Goal: Task Accomplishment & Management: Use online tool/utility

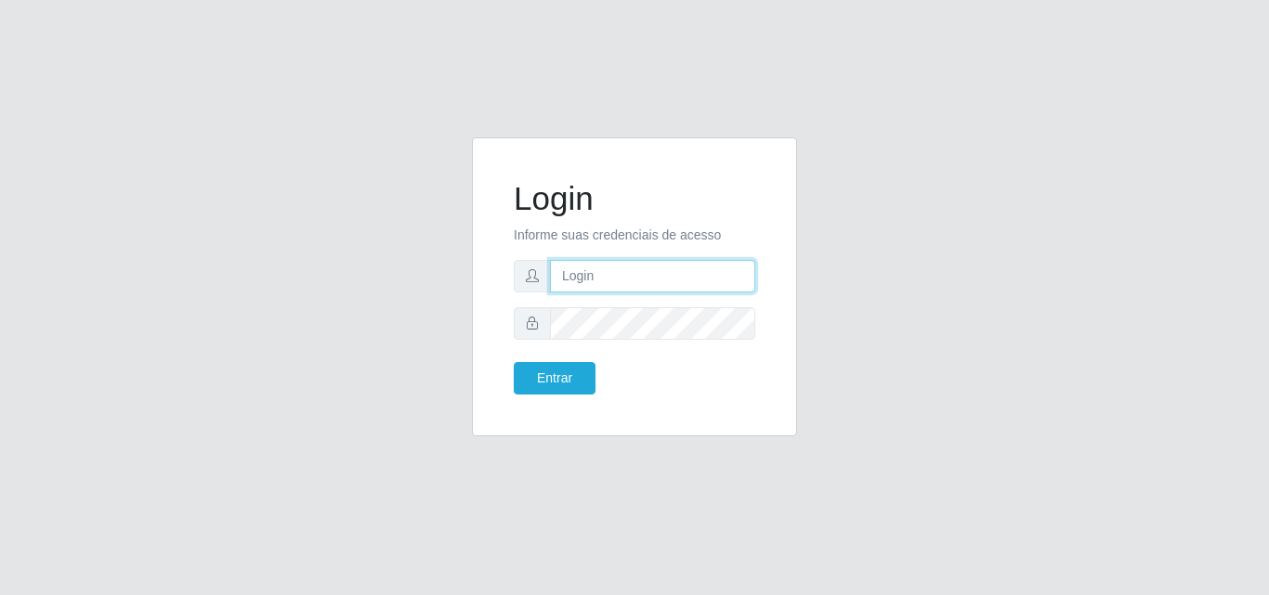
click at [662, 280] on input "text" at bounding box center [652, 276] width 205 height 33
type input "[PERSON_NAME]@saullus"
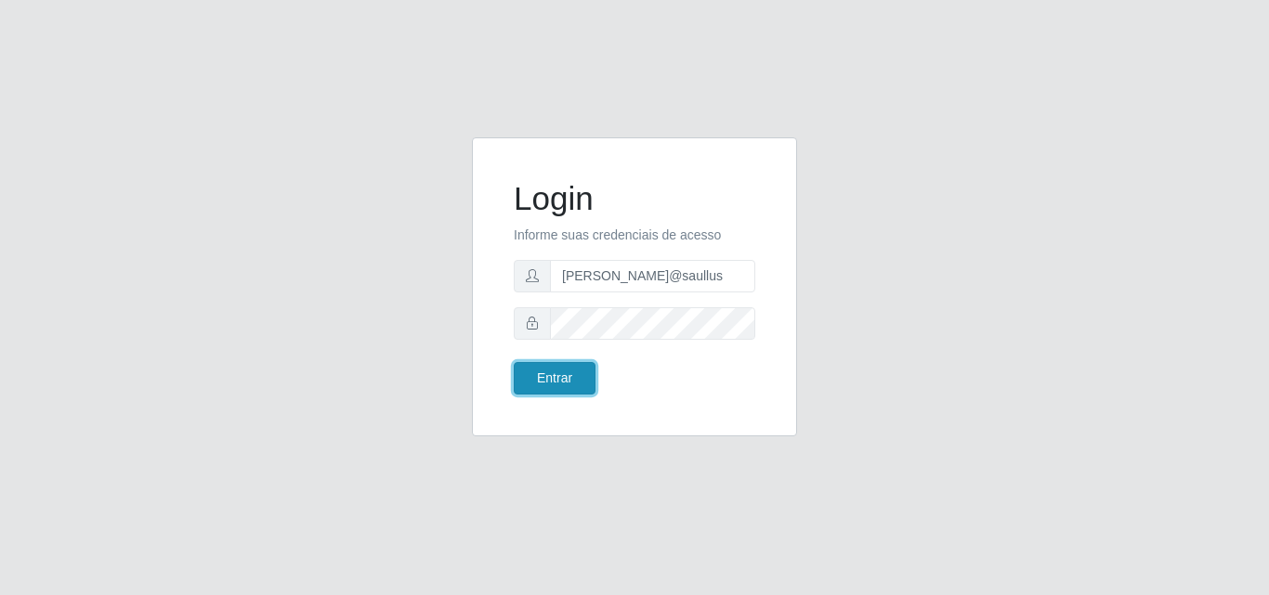
click at [560, 393] on button "Entrar" at bounding box center [555, 378] width 82 height 33
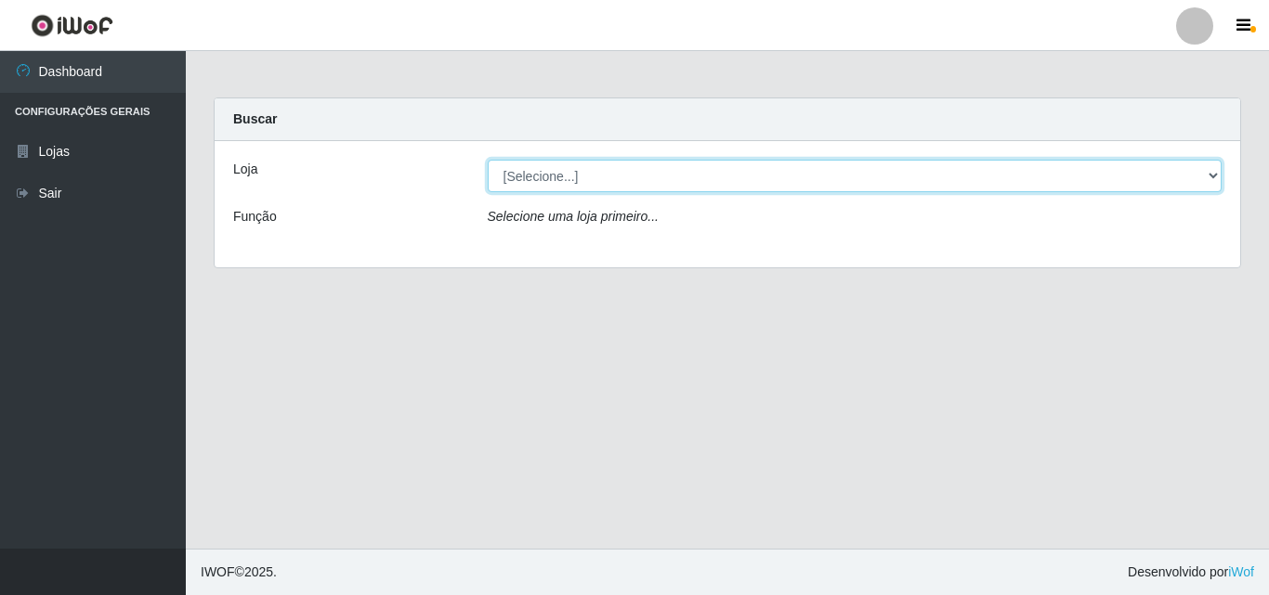
click at [1217, 177] on select "[Selecione...] Saullus Supermercados" at bounding box center [855, 176] width 735 height 33
select select "423"
click at [488, 160] on select "[Selecione...] Saullus Supermercados" at bounding box center [855, 176] width 735 height 33
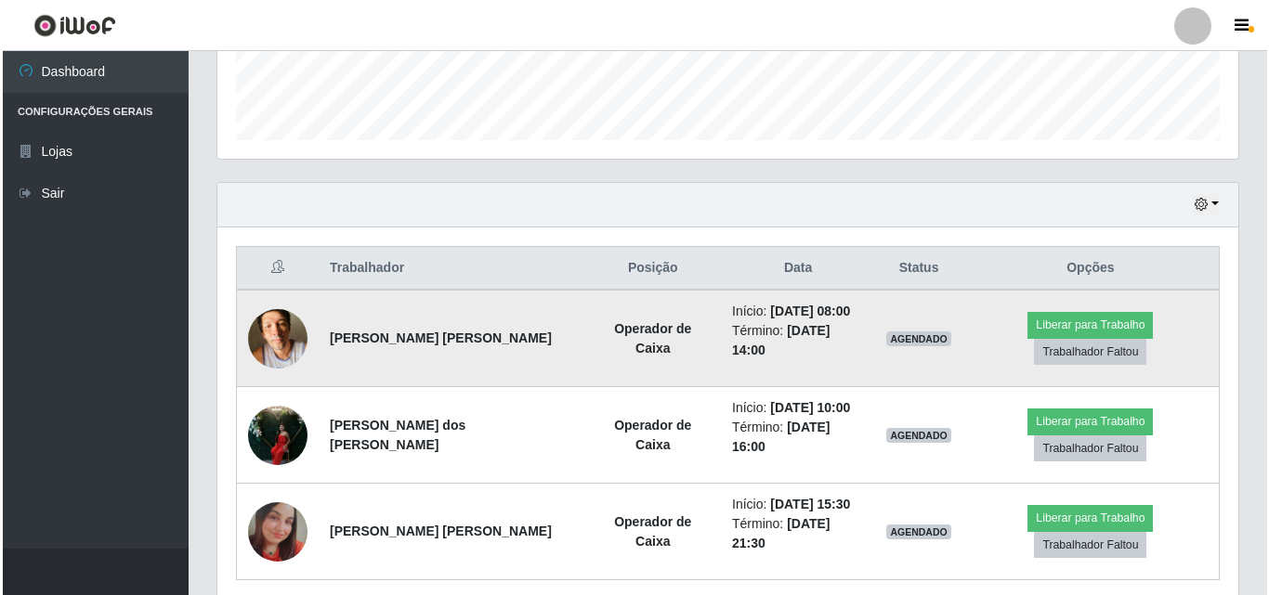
scroll to position [555, 0]
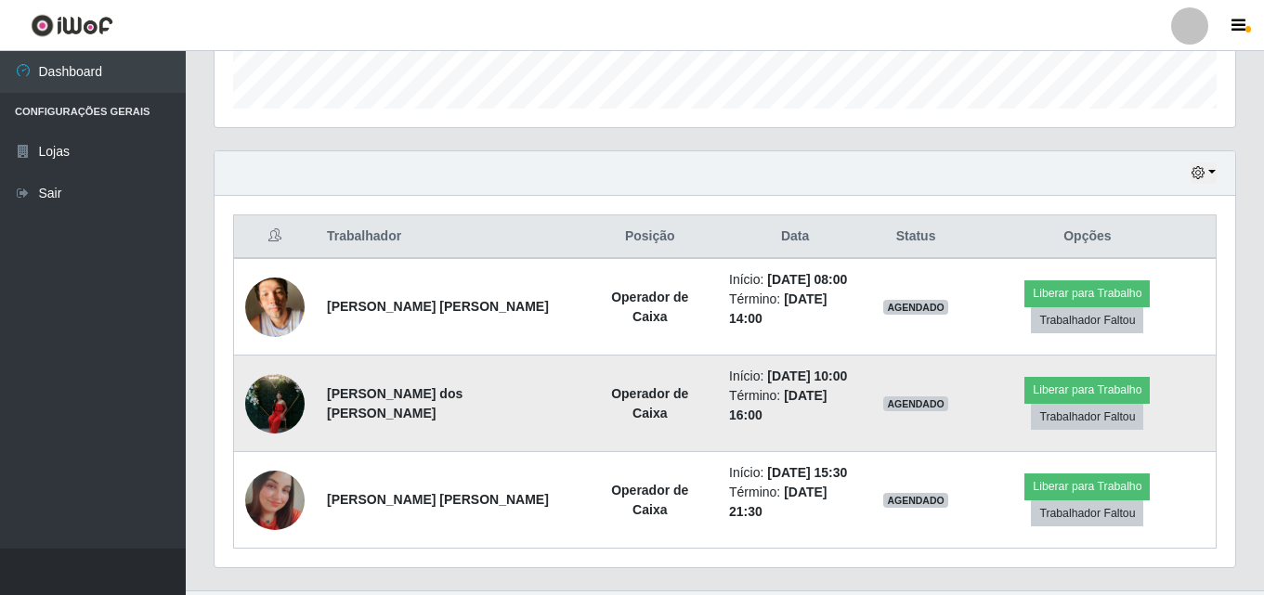
click at [263, 375] on img at bounding box center [274, 403] width 59 height 79
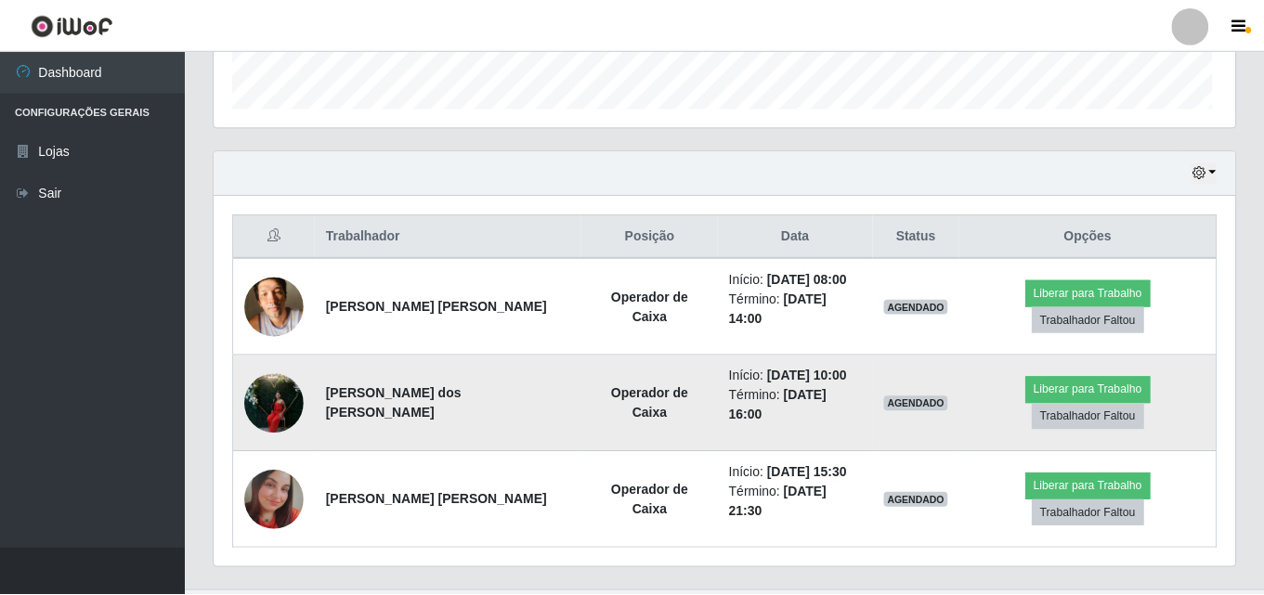
scroll to position [385, 1012]
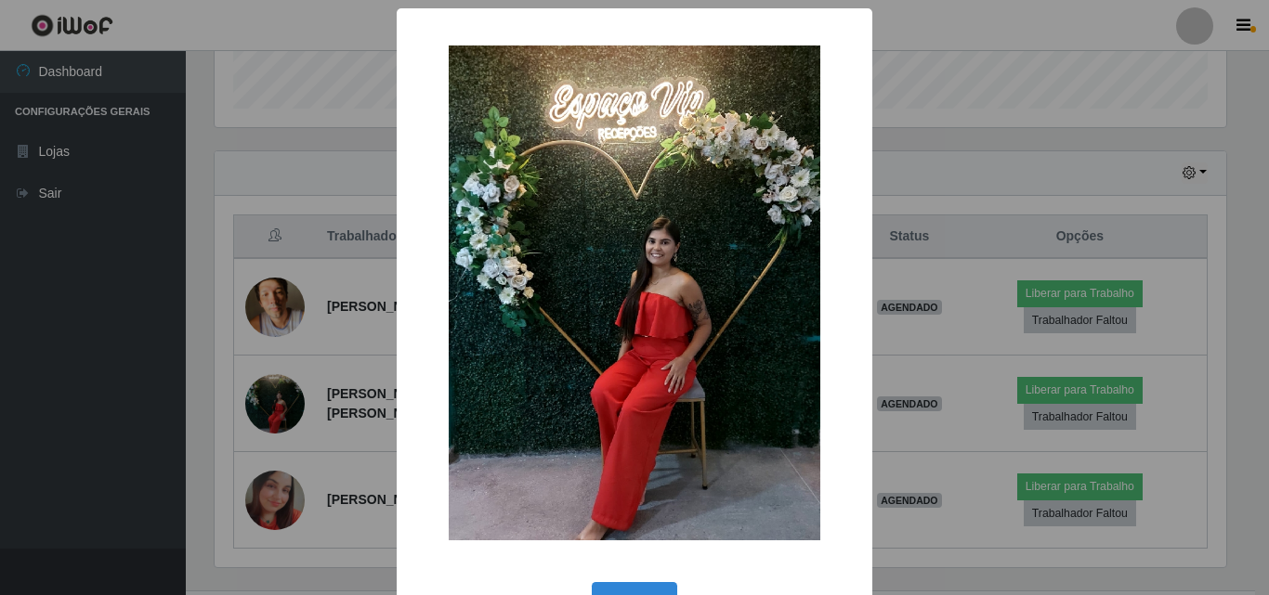
click at [297, 403] on div "× OK Cancel" at bounding box center [634, 297] width 1269 height 595
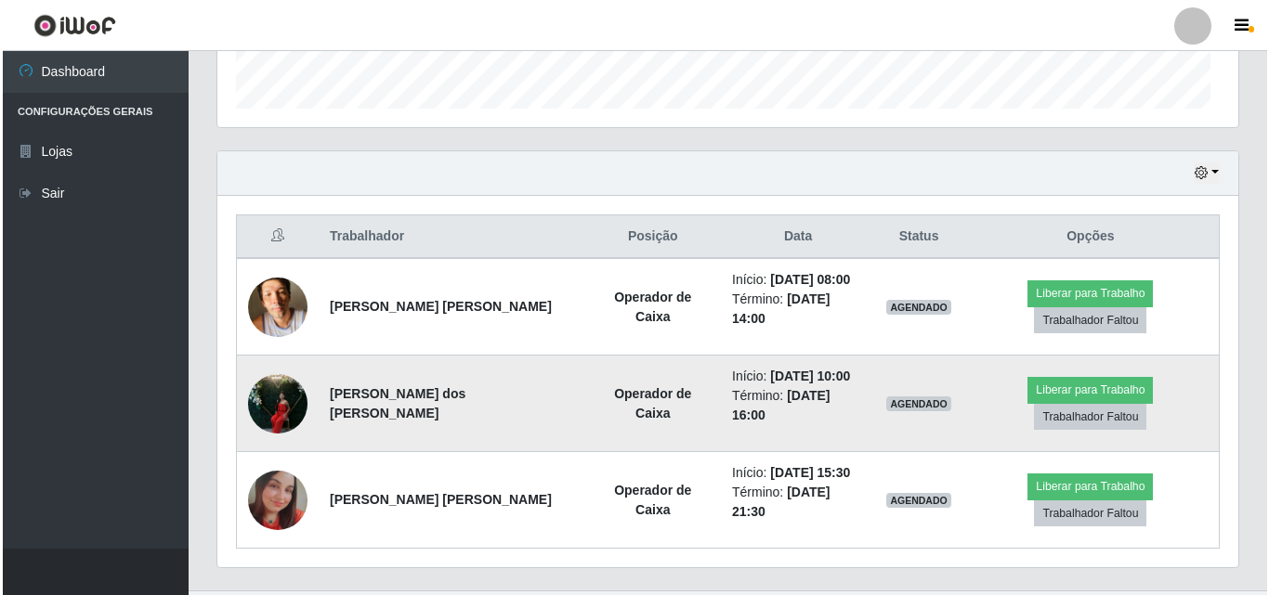
scroll to position [385, 1021]
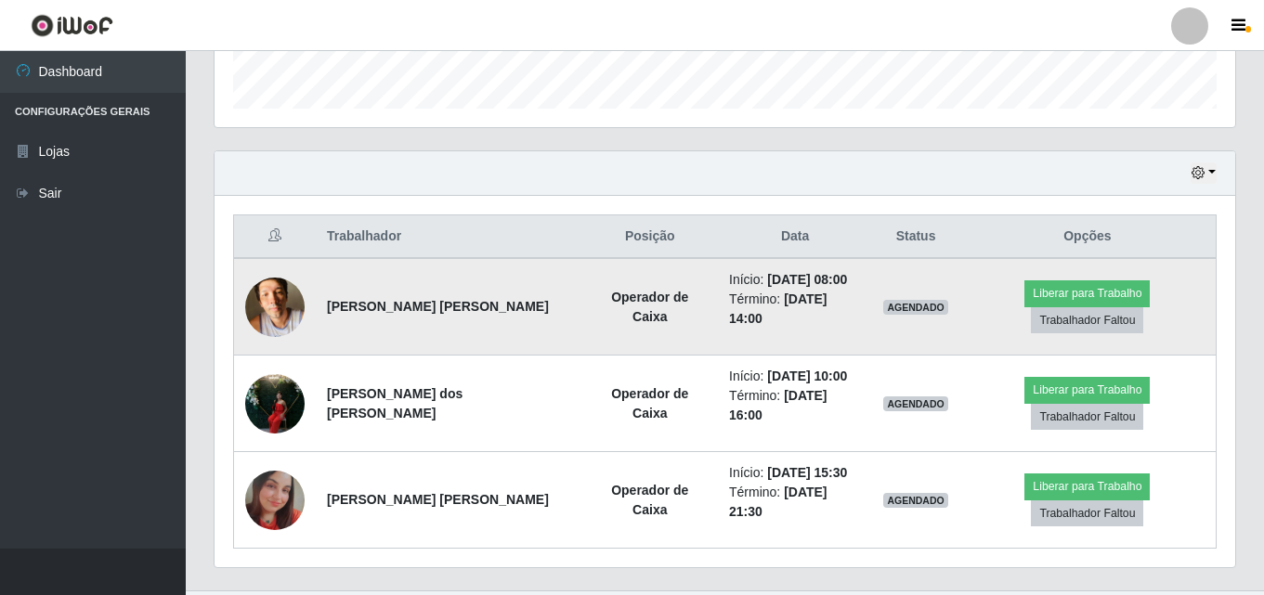
click at [287, 274] on img at bounding box center [274, 307] width 59 height 79
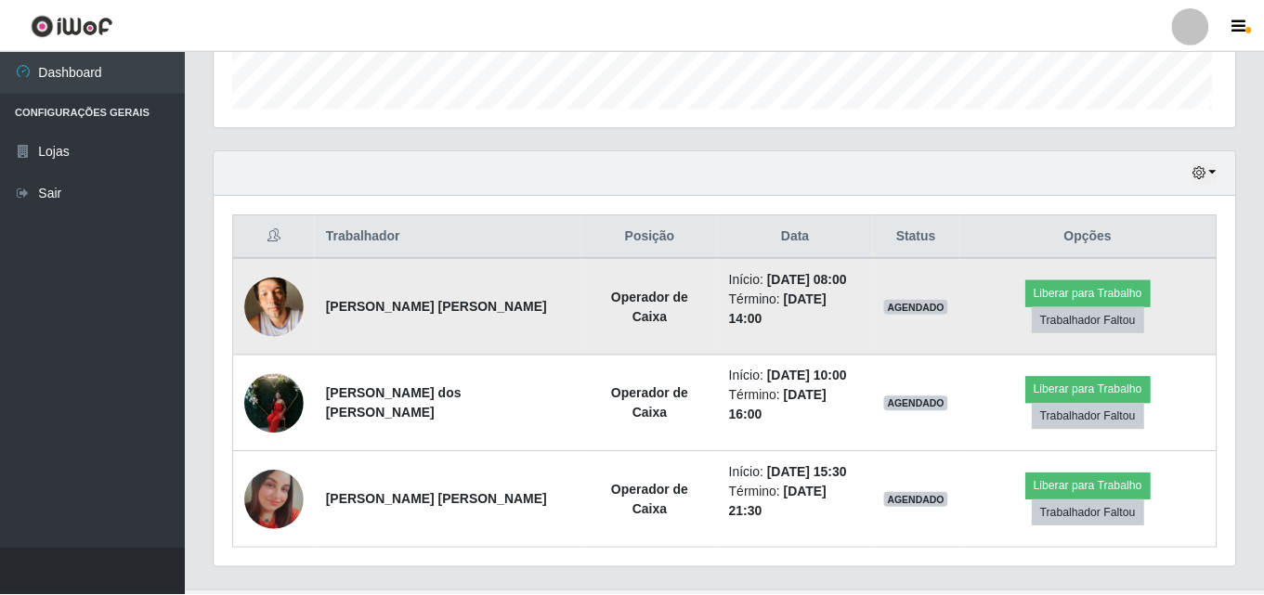
scroll to position [385, 1012]
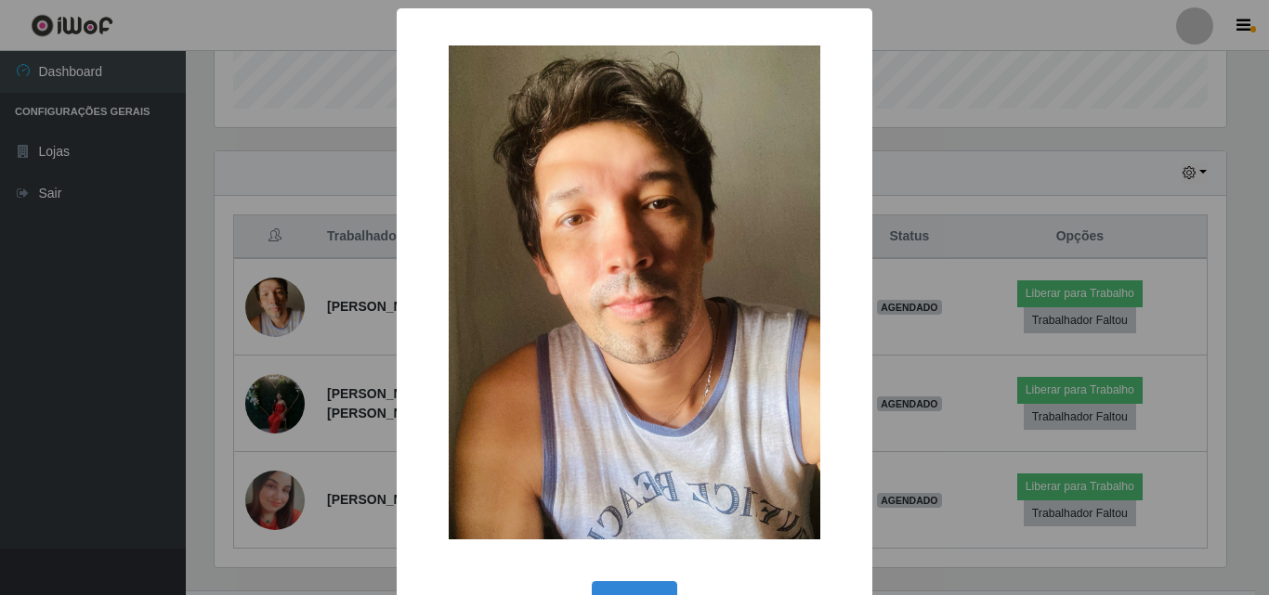
click at [290, 286] on div "× OK Cancel" at bounding box center [634, 297] width 1269 height 595
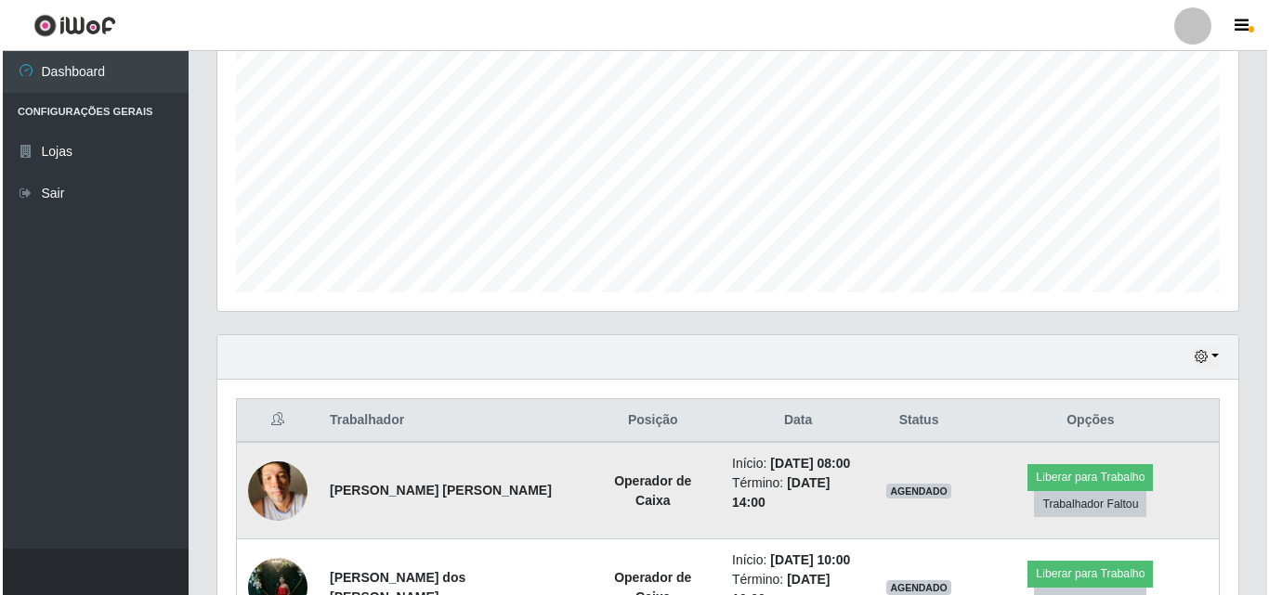
scroll to position [370, 0]
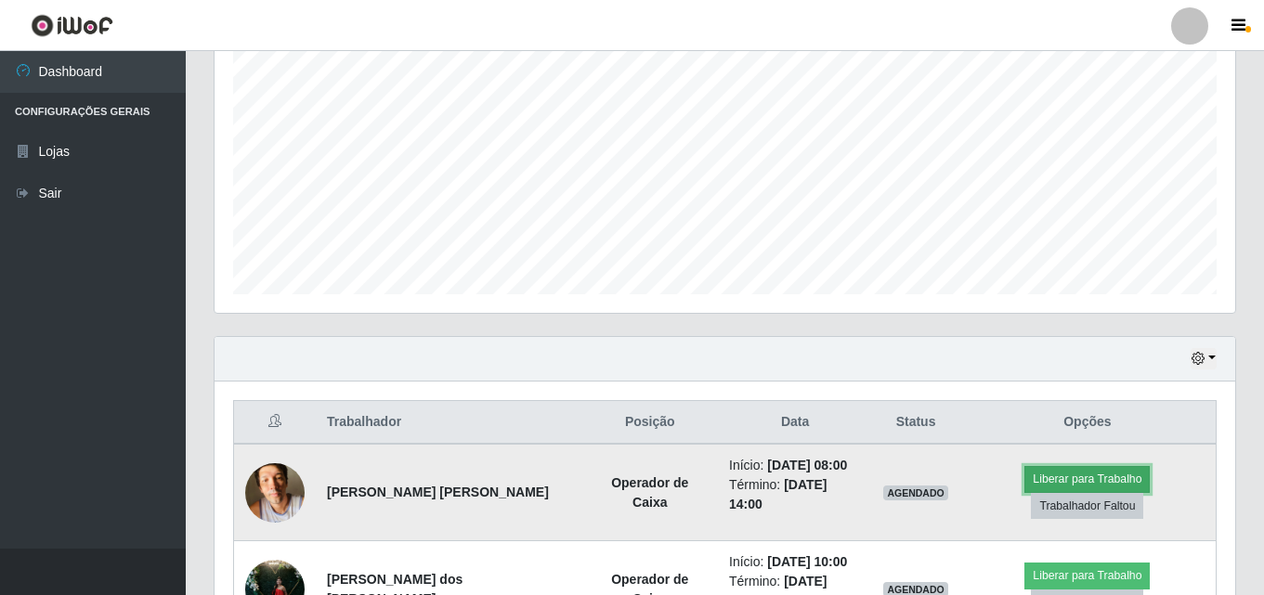
click at [1025, 483] on button "Liberar para Trabalho" at bounding box center [1087, 479] width 125 height 26
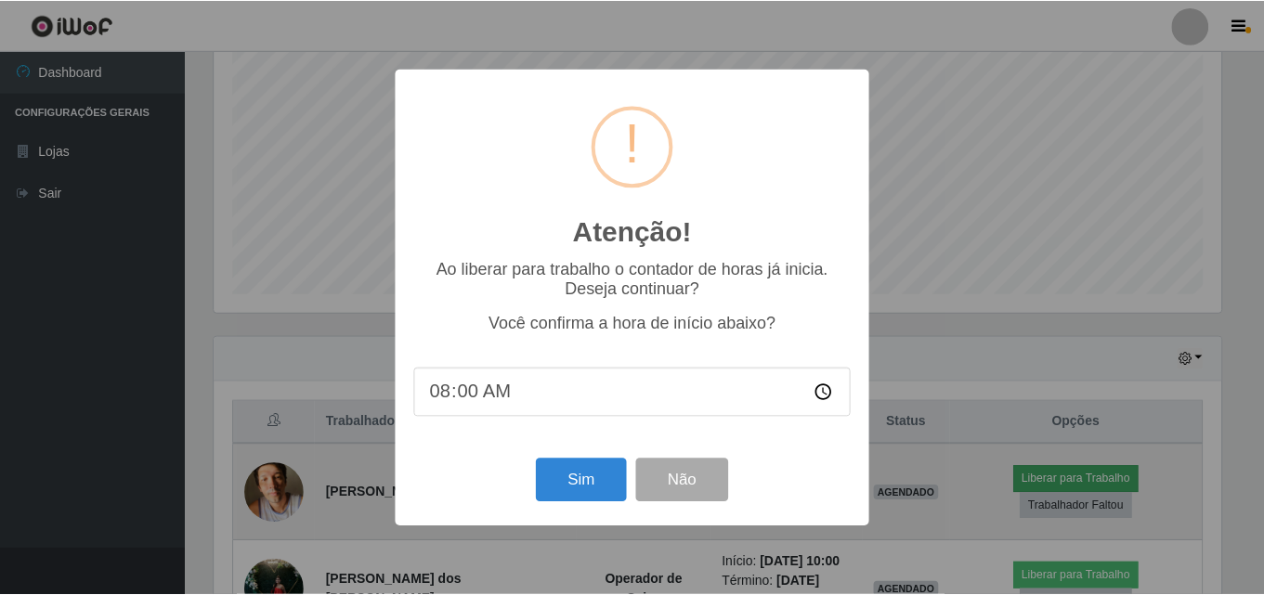
scroll to position [385, 1012]
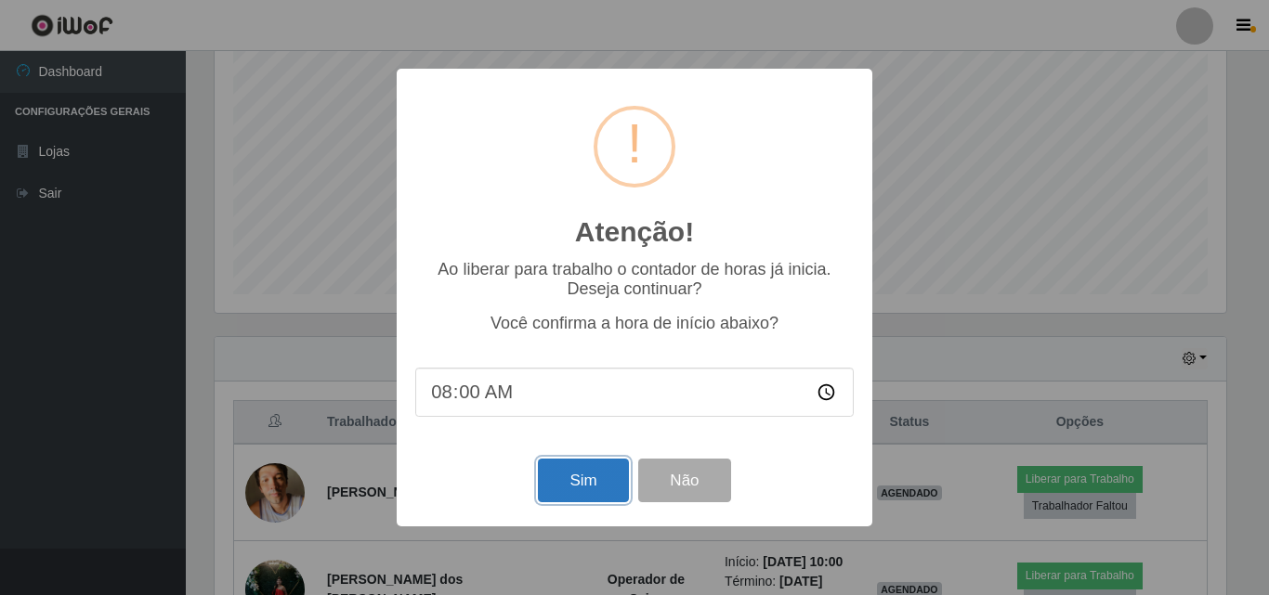
click at [611, 485] on button "Sim" at bounding box center [583, 481] width 90 height 44
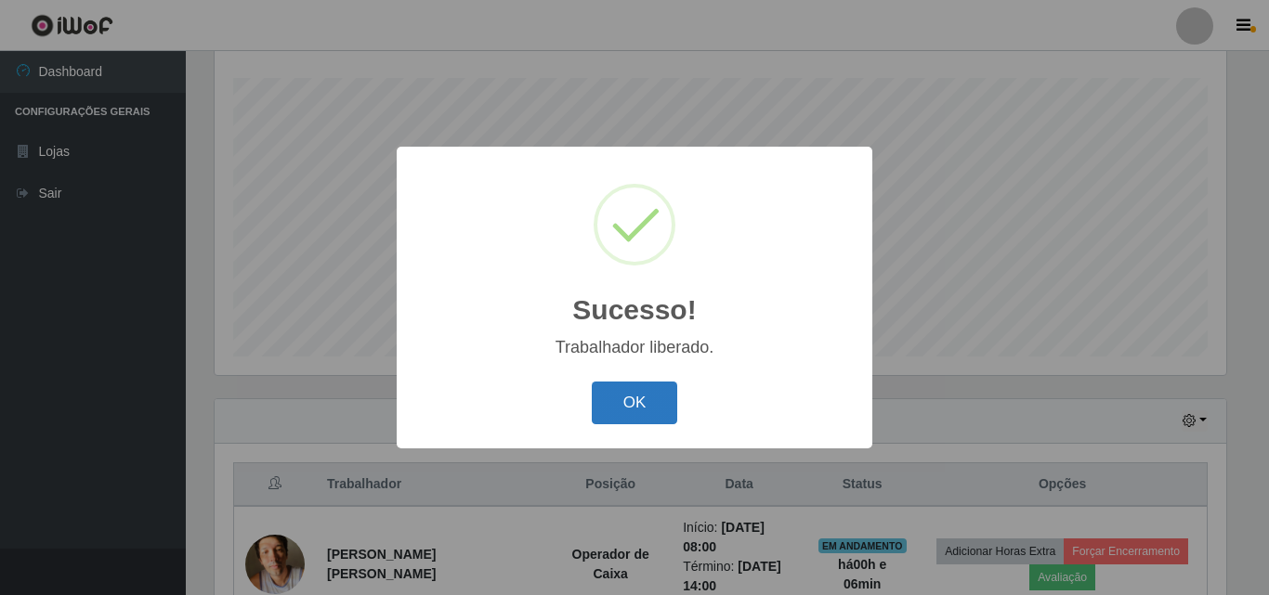
click at [649, 401] on button "OK" at bounding box center [635, 404] width 86 height 44
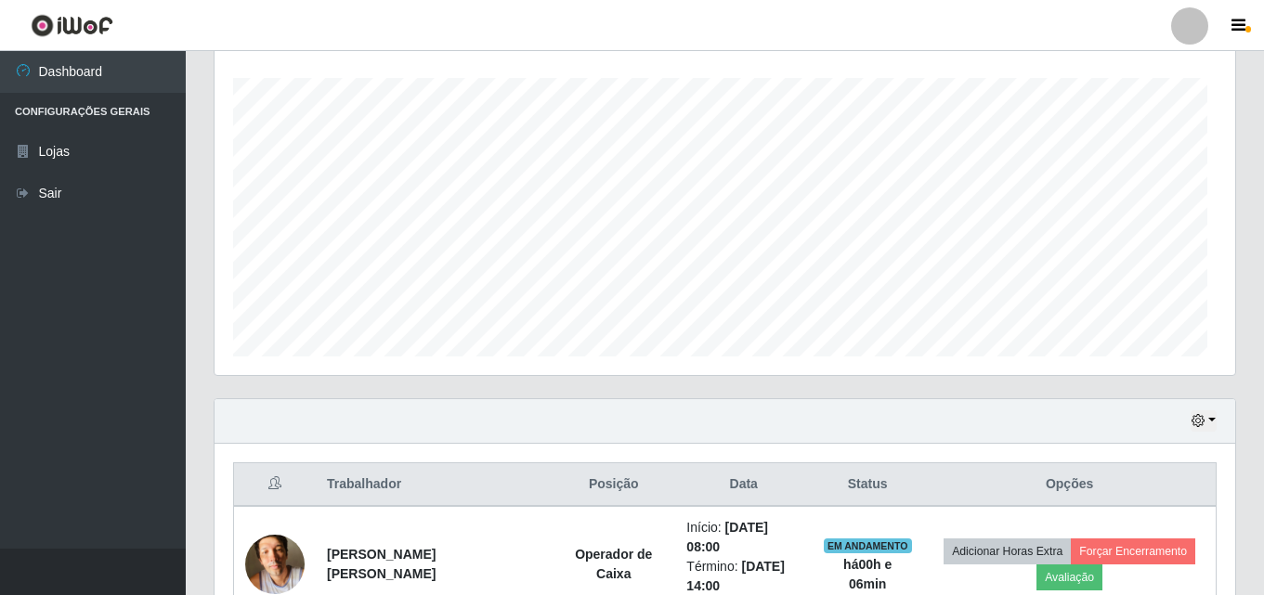
scroll to position [385, 1021]
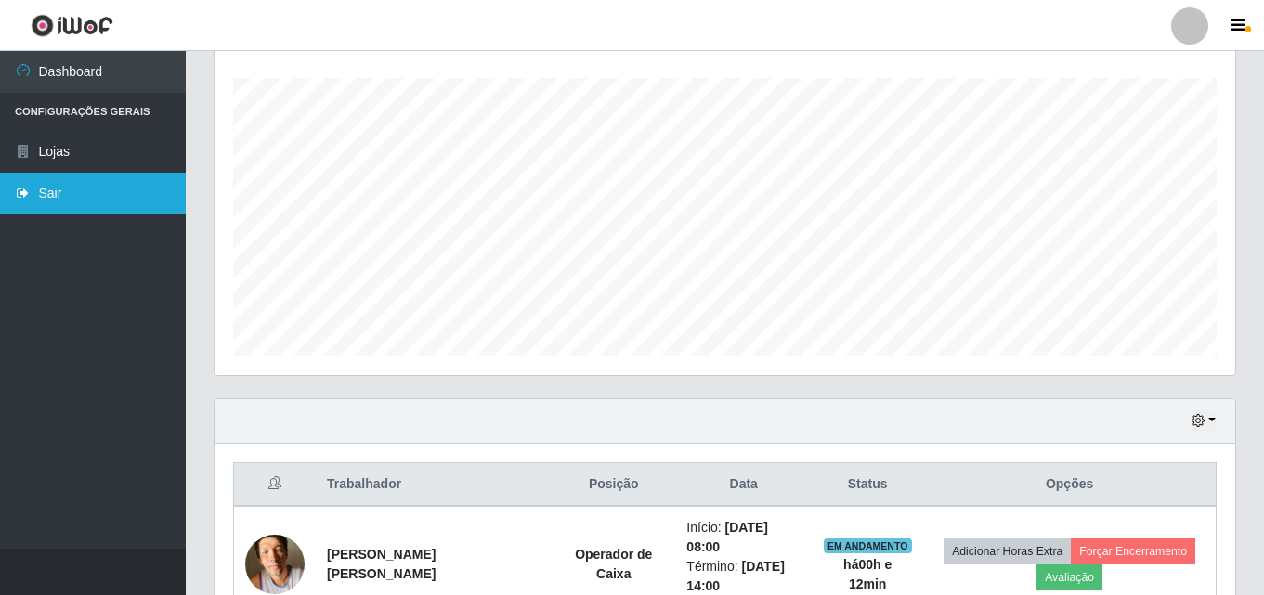
click at [78, 186] on link "Sair" at bounding box center [93, 194] width 186 height 42
